Goal: Transaction & Acquisition: Book appointment/travel/reservation

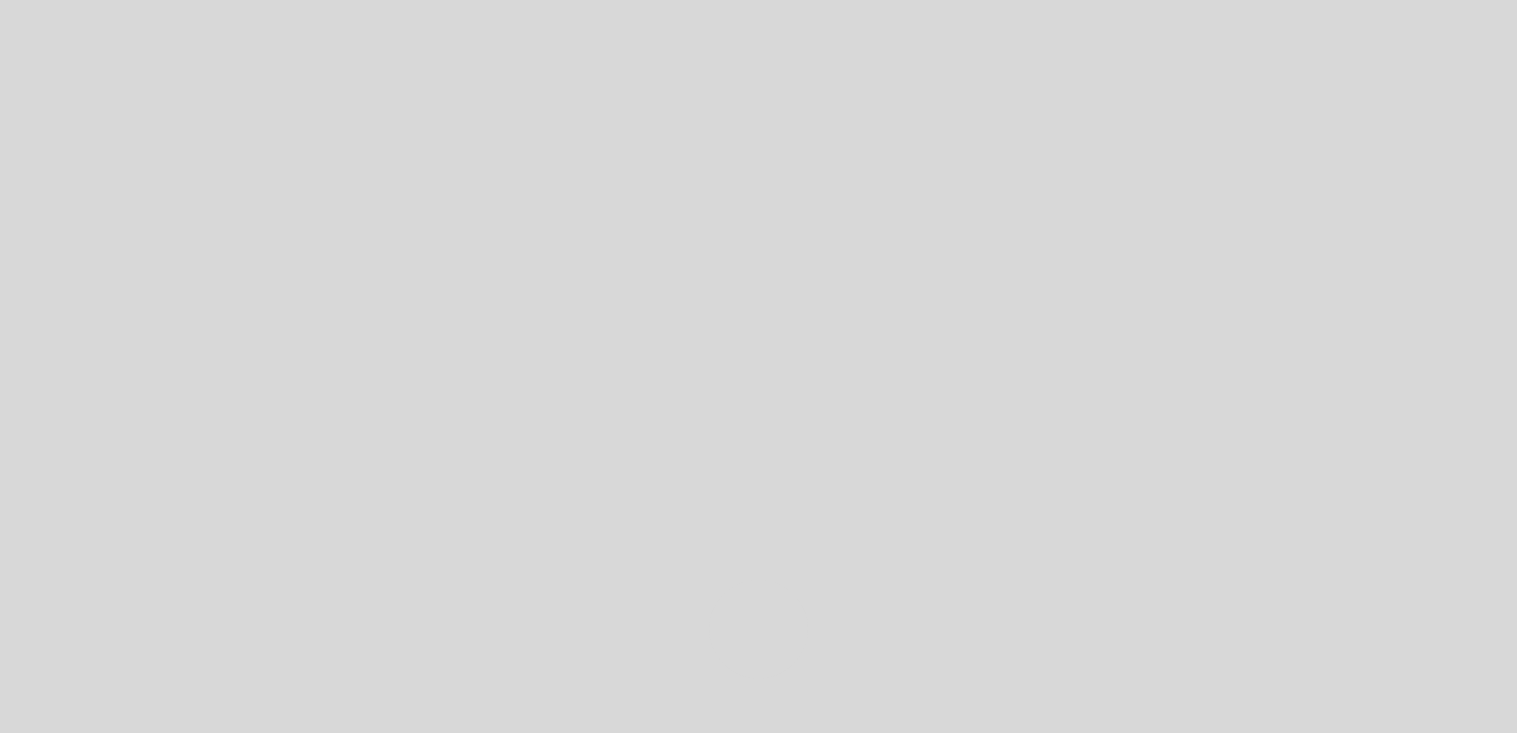
select select "es"
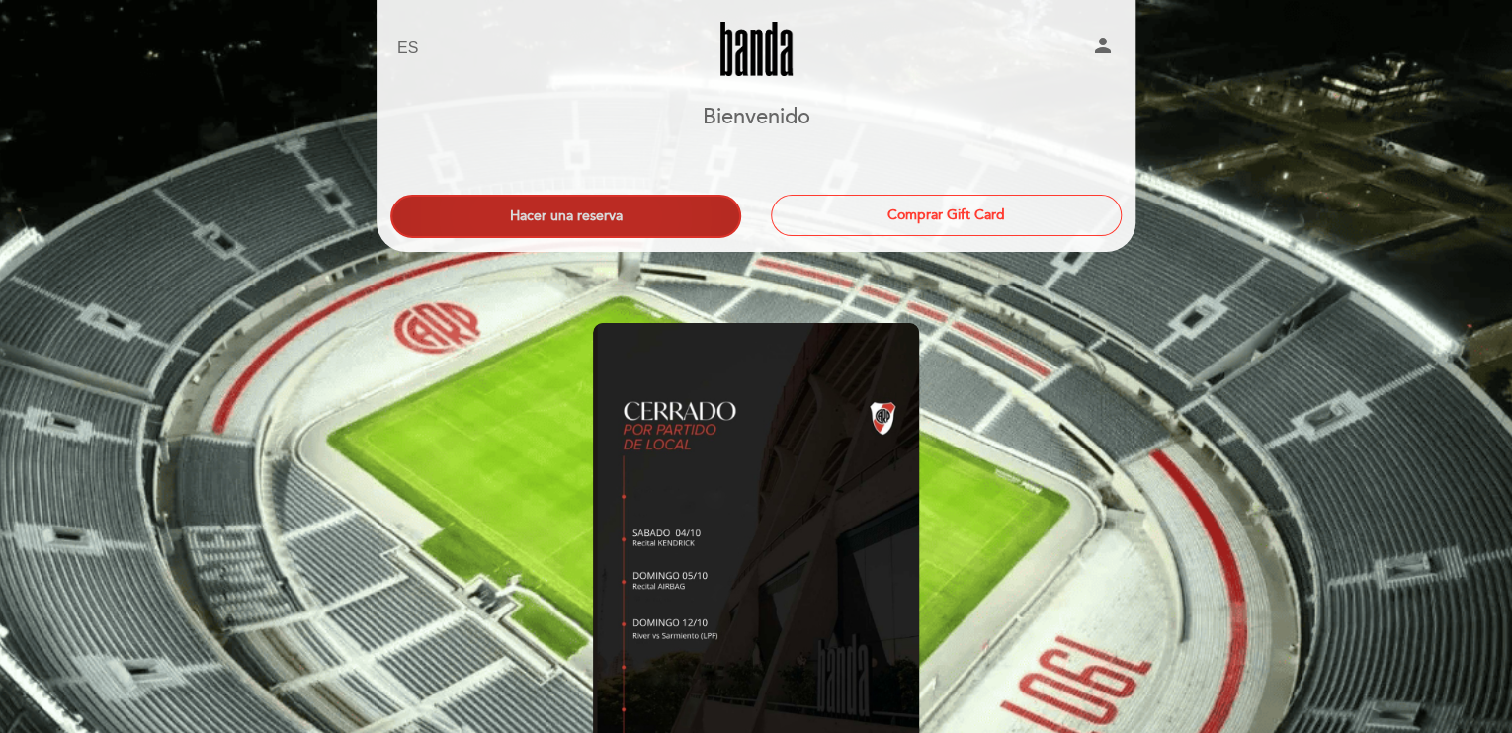
click at [568, 210] on button "Hacer una reserva" at bounding box center [565, 216] width 351 height 43
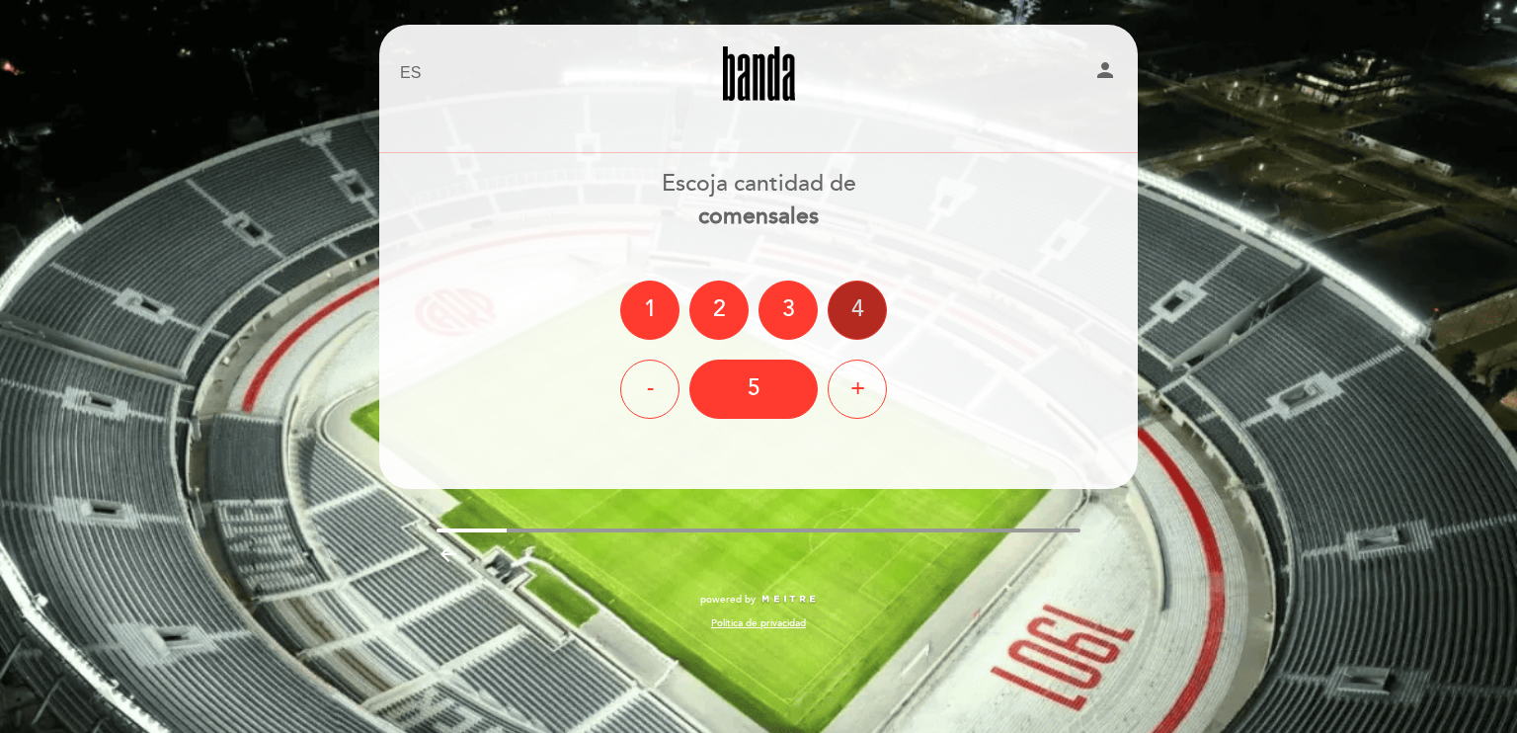
click at [835, 311] on div "4" at bounding box center [857, 310] width 59 height 59
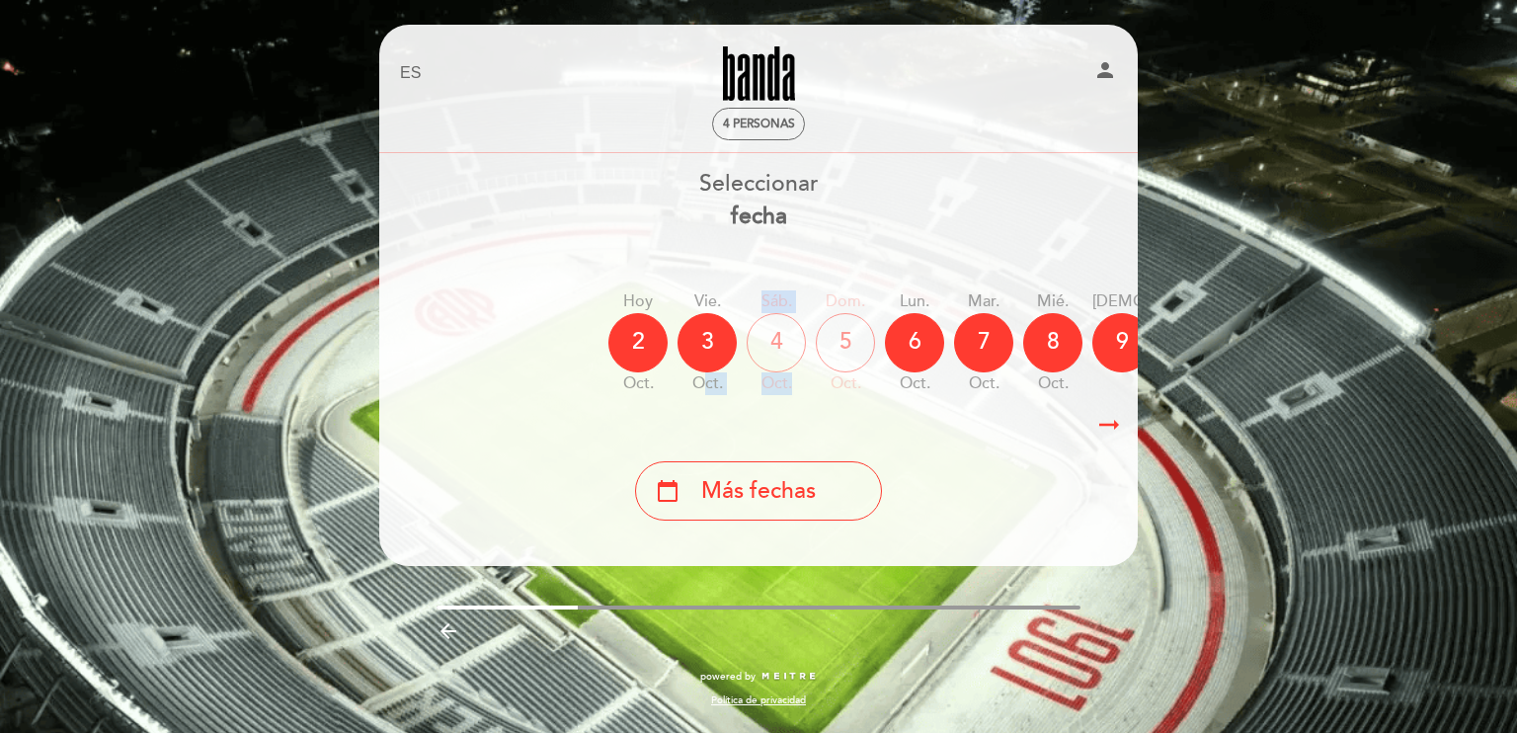
drag, startPoint x: 710, startPoint y: 400, endPoint x: 799, endPoint y: 398, distance: 88.9
click at [798, 398] on div "Hoy 2 oct. vie. 3 oct. sáb. 4 oct. dom. 5 oct. lun. 6 oct. mar. 7 oct. mié. 8 o…" at bounding box center [758, 343] width 761 height 124
click at [984, 337] on div "7" at bounding box center [983, 342] width 59 height 59
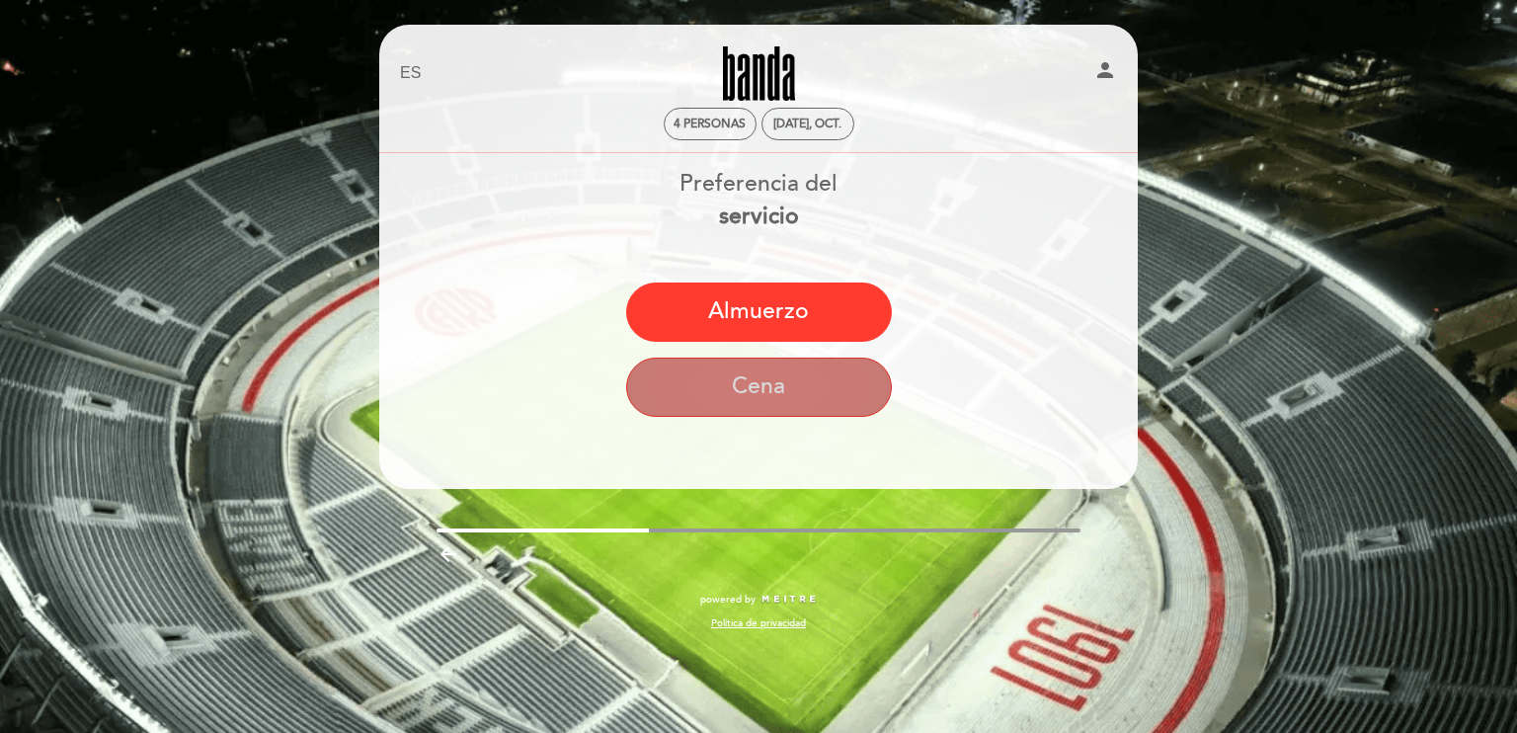
click at [770, 384] on button "Cena" at bounding box center [759, 387] width 266 height 59
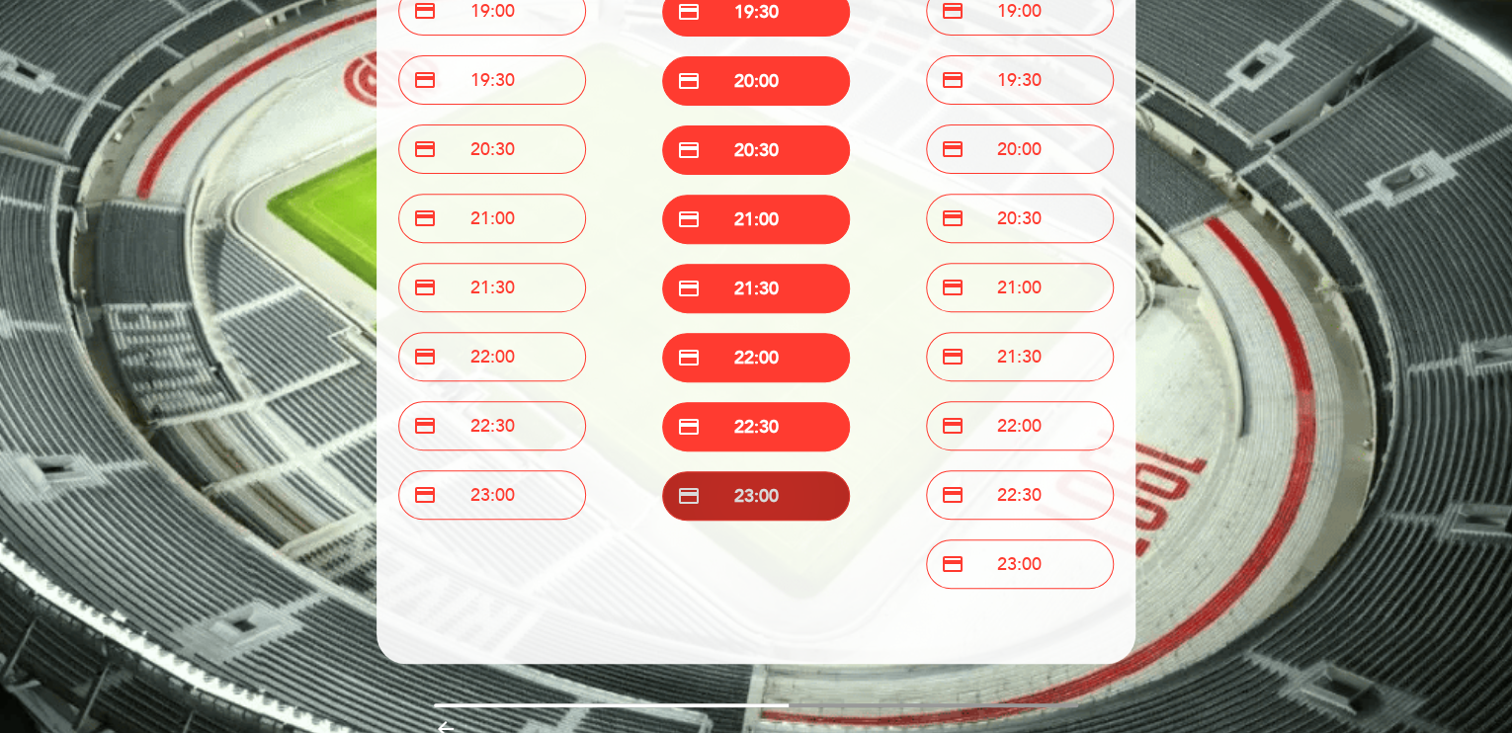
scroll to position [296, 0]
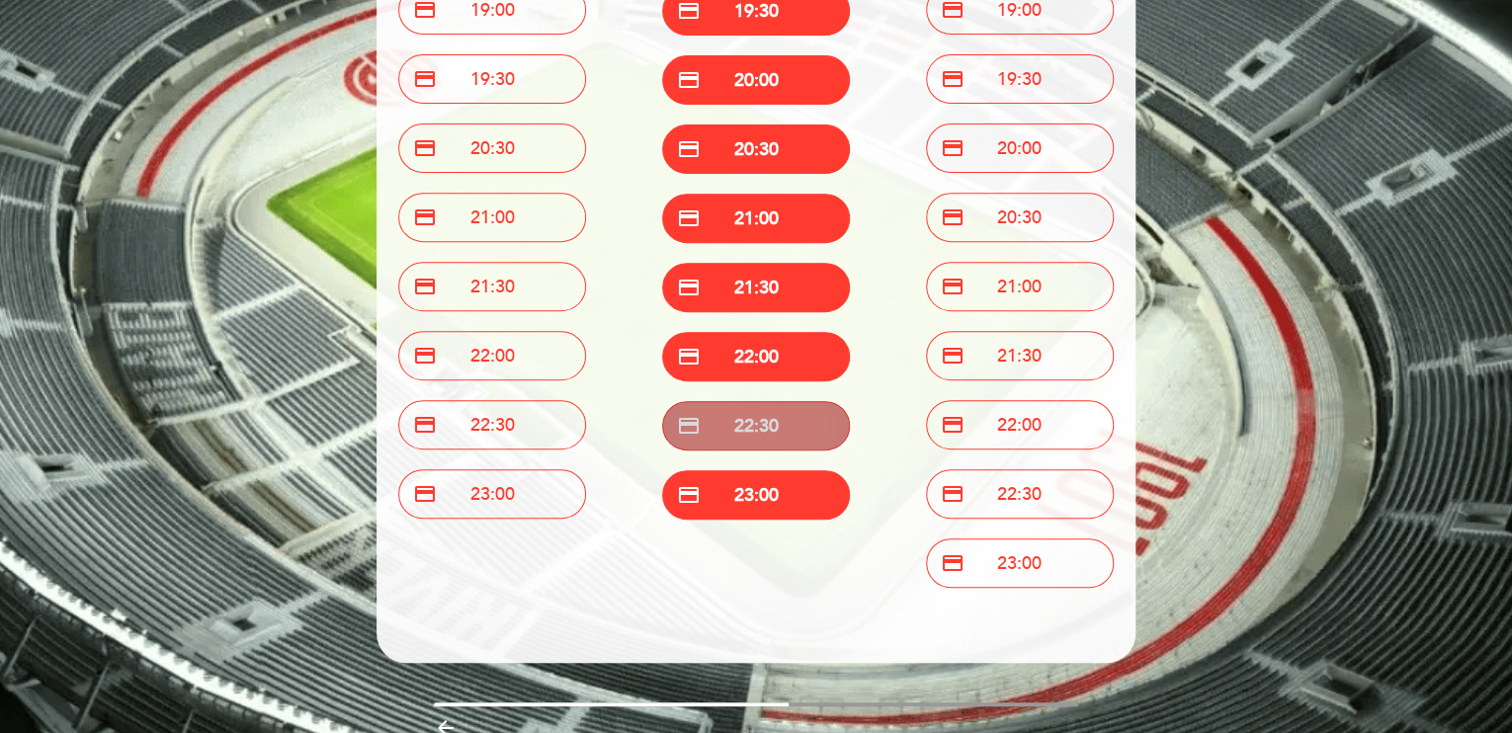
click at [743, 423] on button "credit_card 22:30" at bounding box center [756, 425] width 188 height 49
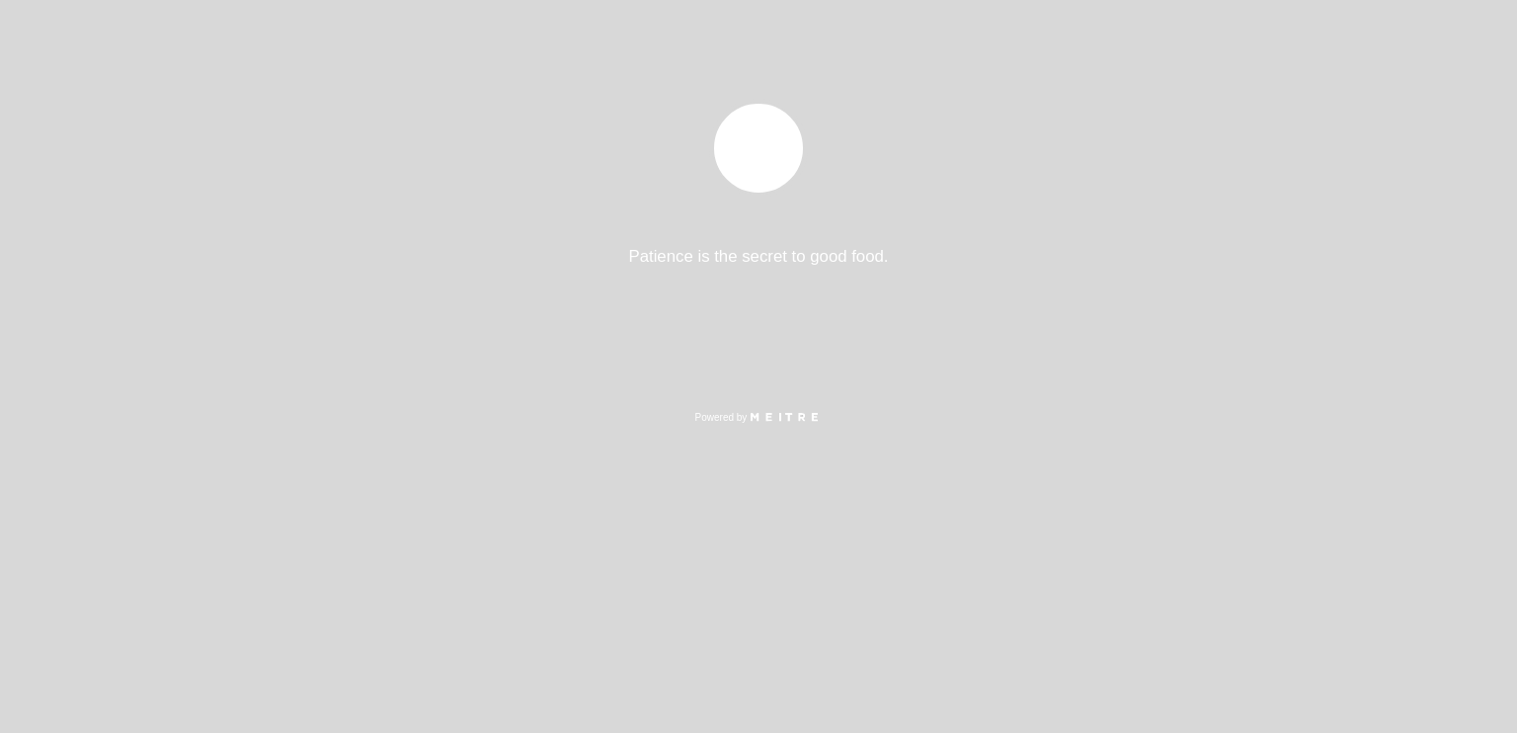
select select "es"
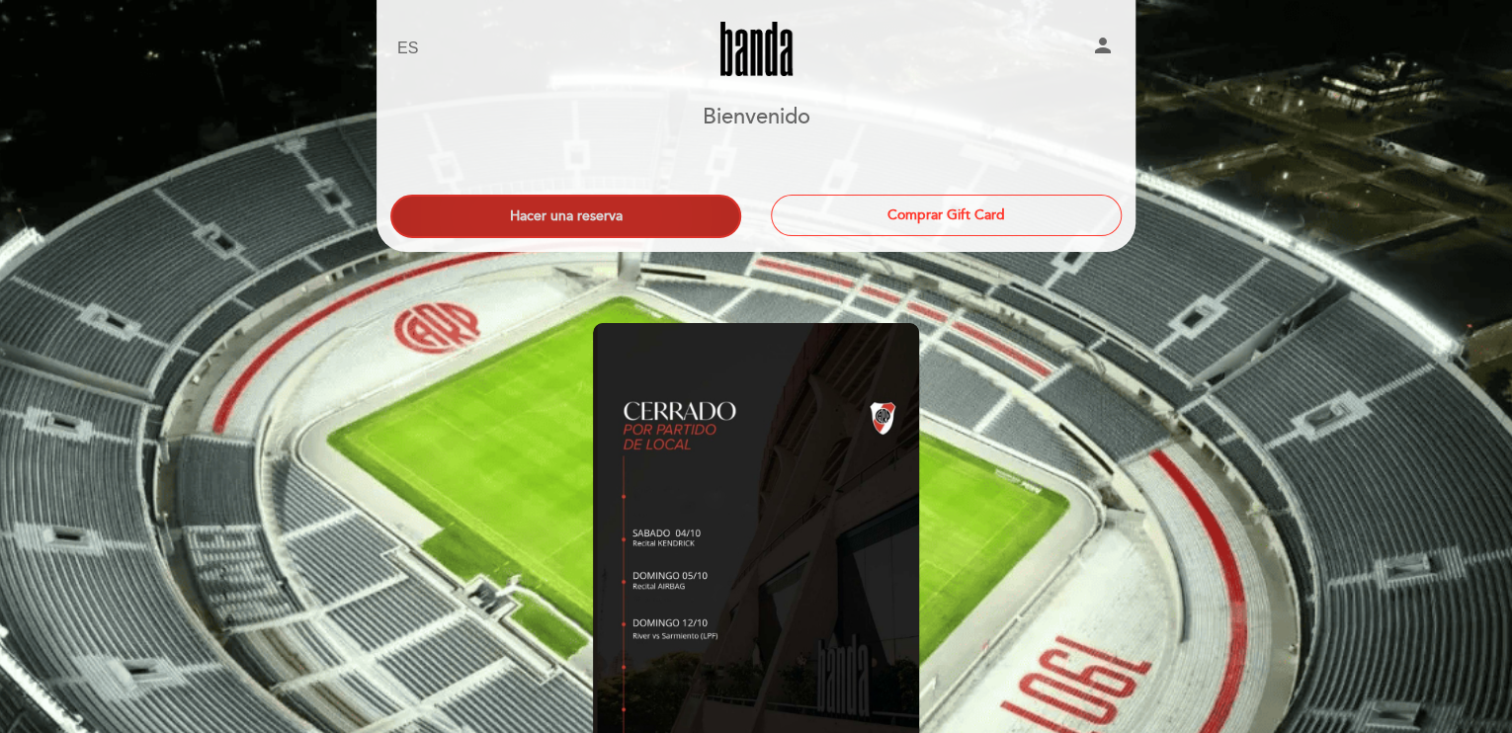
click at [628, 210] on button "Hacer una reserva" at bounding box center [565, 216] width 351 height 43
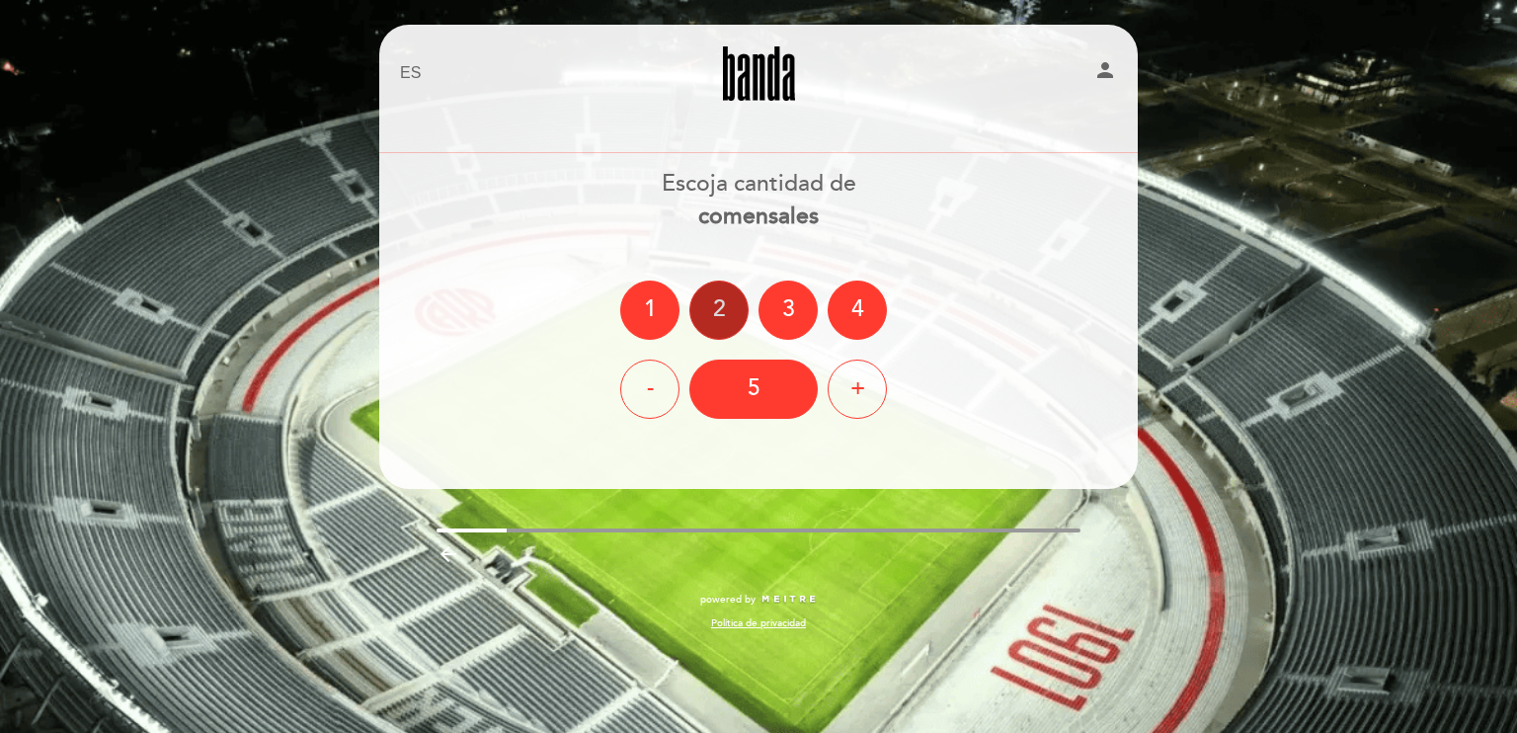
click at [720, 324] on div "2" at bounding box center [719, 310] width 59 height 59
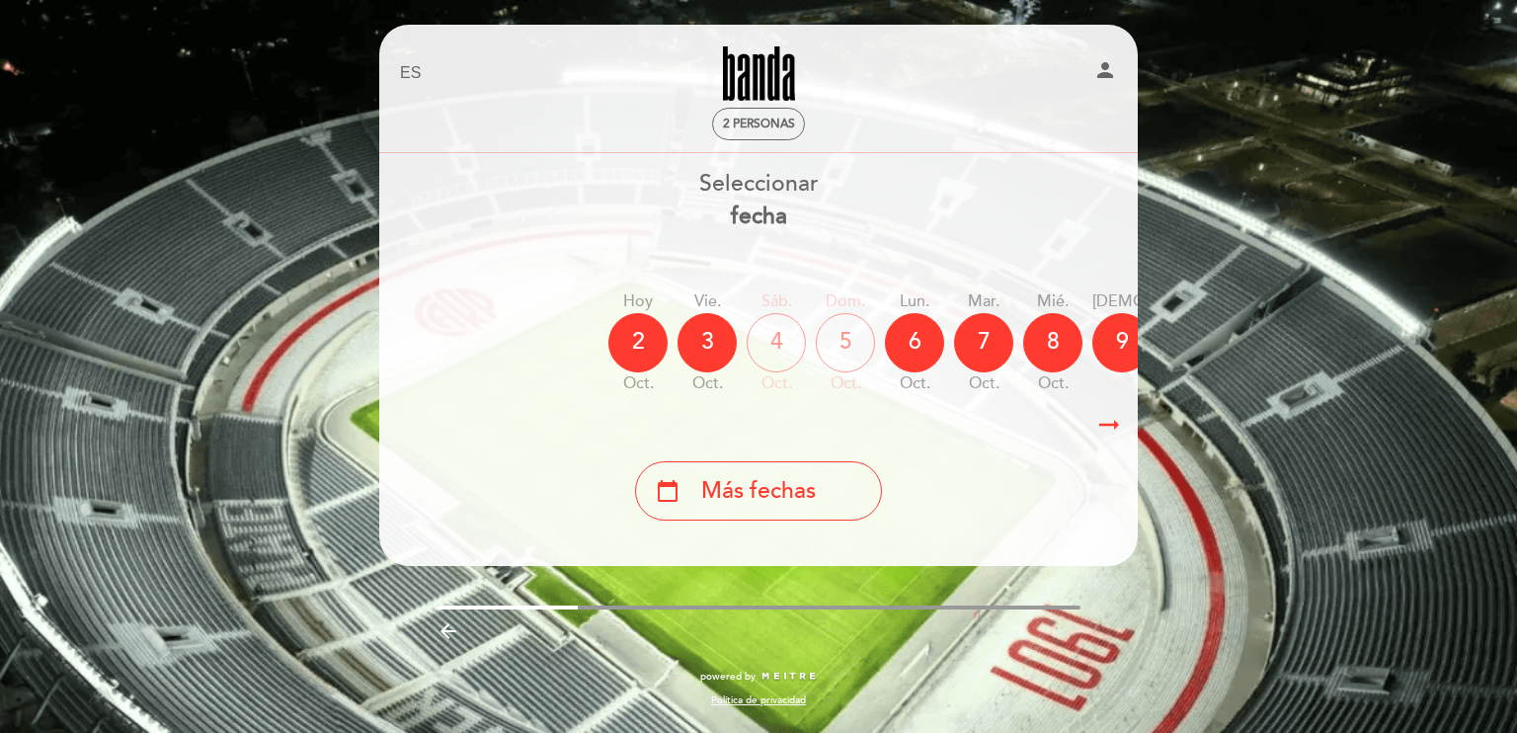
click at [451, 640] on icon "arrow_backward" at bounding box center [449, 631] width 24 height 24
